Goal: Use online tool/utility: Utilize a website feature to perform a specific function

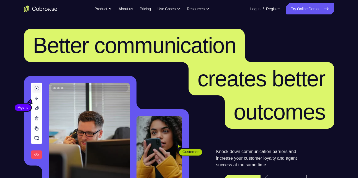
click at [312, 15] on nav "Go back Powerful, Flexible and Trustworthy. Avoid all extra friction for both A…" at bounding box center [179, 9] width 358 height 18
drag, startPoint x: 307, startPoint y: 17, endPoint x: 313, endPoint y: 7, distance: 11.8
click at [313, 7] on nav "Go back Powerful, Flexible and Trustworthy. Avoid all extra friction for both A…" at bounding box center [179, 9] width 358 height 18
click at [313, 7] on link "Try Online Demo" at bounding box center [310, 8] width 48 height 11
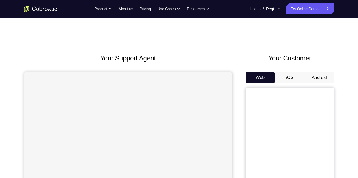
click at [327, 76] on button "Android" at bounding box center [320, 77] width 30 height 11
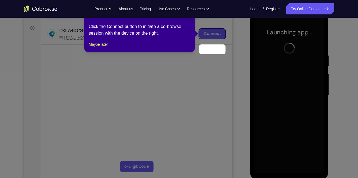
scroll to position [62, 0]
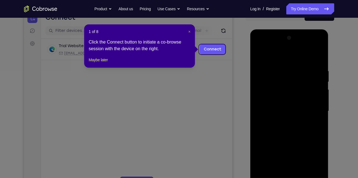
click at [190, 33] on span "×" at bounding box center [189, 31] width 2 height 4
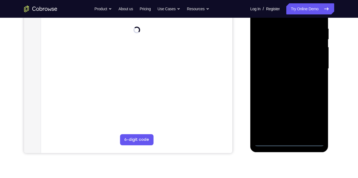
scroll to position [113, 0]
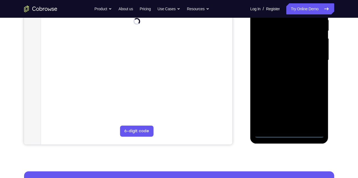
click at [291, 134] on div at bounding box center [289, 60] width 70 height 155
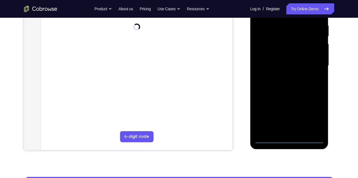
scroll to position [106, 0]
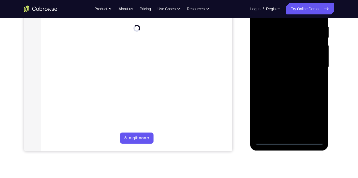
click at [290, 141] on div at bounding box center [289, 66] width 70 height 155
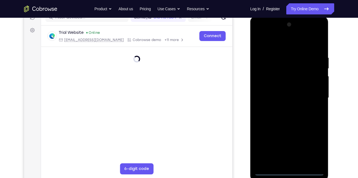
scroll to position [75, 0]
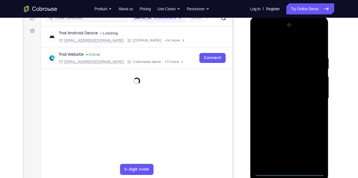
click at [315, 145] on div at bounding box center [289, 98] width 70 height 155
click at [291, 45] on div at bounding box center [289, 98] width 70 height 155
click at [312, 93] on div at bounding box center [289, 98] width 70 height 155
click at [284, 107] on div at bounding box center [289, 98] width 70 height 155
click at [291, 94] on div at bounding box center [289, 98] width 70 height 155
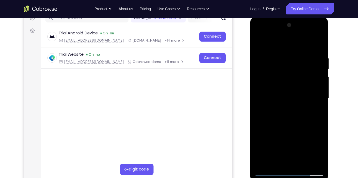
click at [278, 84] on div at bounding box center [289, 98] width 70 height 155
click at [281, 98] on div at bounding box center [289, 98] width 70 height 155
click at [303, 116] on div at bounding box center [289, 98] width 70 height 155
click at [285, 111] on div at bounding box center [289, 98] width 70 height 155
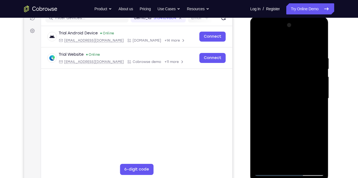
click at [321, 41] on div at bounding box center [289, 98] width 70 height 155
drag, startPoint x: 301, startPoint y: 65, endPoint x: 296, endPoint y: 136, distance: 72.1
click at [296, 136] on div at bounding box center [289, 98] width 70 height 155
drag, startPoint x: 296, startPoint y: 136, endPoint x: 300, endPoint y: 68, distance: 68.8
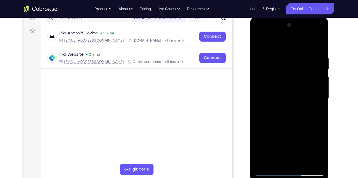
click at [300, 68] on div at bounding box center [289, 98] width 70 height 155
drag, startPoint x: 306, startPoint y: 113, endPoint x: 310, endPoint y: 64, distance: 48.7
click at [310, 64] on div at bounding box center [289, 98] width 70 height 155
drag, startPoint x: 282, startPoint y: 137, endPoint x: 289, endPoint y: 53, distance: 84.7
click at [289, 53] on div at bounding box center [289, 98] width 70 height 155
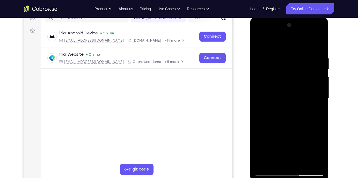
click at [265, 162] on div at bounding box center [289, 98] width 70 height 155
drag, startPoint x: 306, startPoint y: 61, endPoint x: 303, endPoint y: 103, distance: 42.2
click at [303, 103] on div at bounding box center [289, 98] width 70 height 155
drag, startPoint x: 301, startPoint y: 73, endPoint x: 301, endPoint y: 105, distance: 32.4
click at [301, 105] on div at bounding box center [289, 98] width 70 height 155
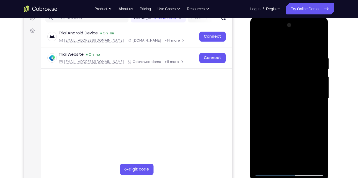
drag, startPoint x: 296, startPoint y: 57, endPoint x: 297, endPoint y: 86, distance: 29.7
click at [297, 86] on div at bounding box center [289, 98] width 70 height 155
drag, startPoint x: 297, startPoint y: 54, endPoint x: 294, endPoint y: 97, distance: 43.8
click at [294, 97] on div at bounding box center [289, 98] width 70 height 155
drag, startPoint x: 295, startPoint y: 61, endPoint x: 287, endPoint y: 116, distance: 56.3
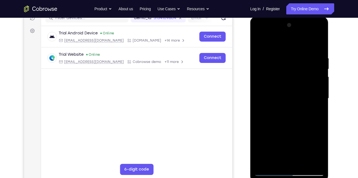
click at [287, 116] on div at bounding box center [289, 98] width 70 height 155
drag, startPoint x: 295, startPoint y: 76, endPoint x: 289, endPoint y: 109, distance: 33.5
click at [289, 109] on div at bounding box center [289, 98] width 70 height 155
click at [297, 62] on div at bounding box center [289, 98] width 70 height 155
drag, startPoint x: 291, startPoint y: 134, endPoint x: 293, endPoint y: 109, distance: 25.0
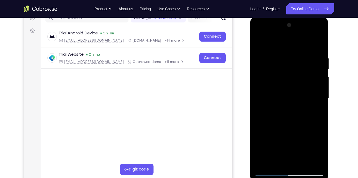
click at [293, 109] on div at bounding box center [289, 98] width 70 height 155
drag, startPoint x: 290, startPoint y: 138, endPoint x: 294, endPoint y: 114, distance: 23.8
click at [294, 114] on div at bounding box center [289, 98] width 70 height 155
click at [260, 32] on div at bounding box center [289, 98] width 70 height 155
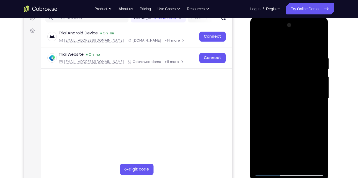
click at [256, 30] on div at bounding box center [289, 98] width 70 height 155
